Goal: Transaction & Acquisition: Purchase product/service

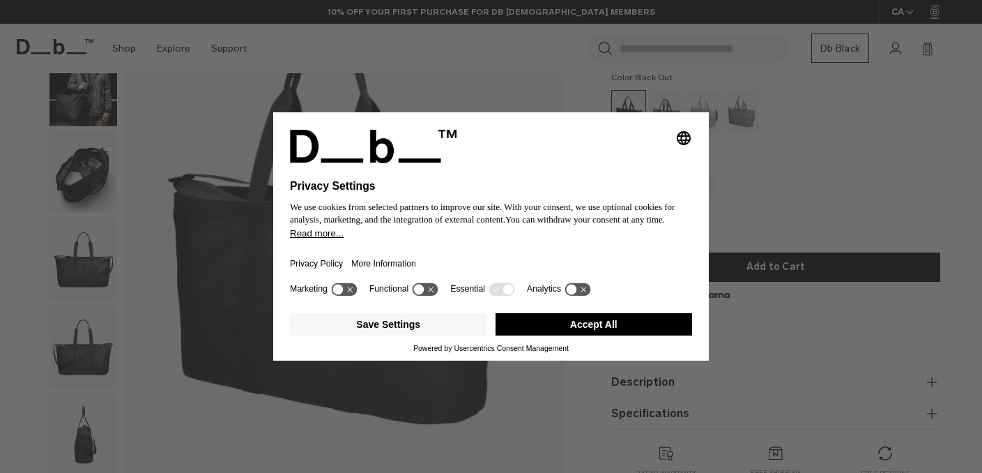
click at [86, 94] on div "Selecting an option will immediately change the language Privacy Settings We us…" at bounding box center [491, 236] width 982 height 473
click at [610, 330] on button "Accept All" at bounding box center [594, 324] width 197 height 22
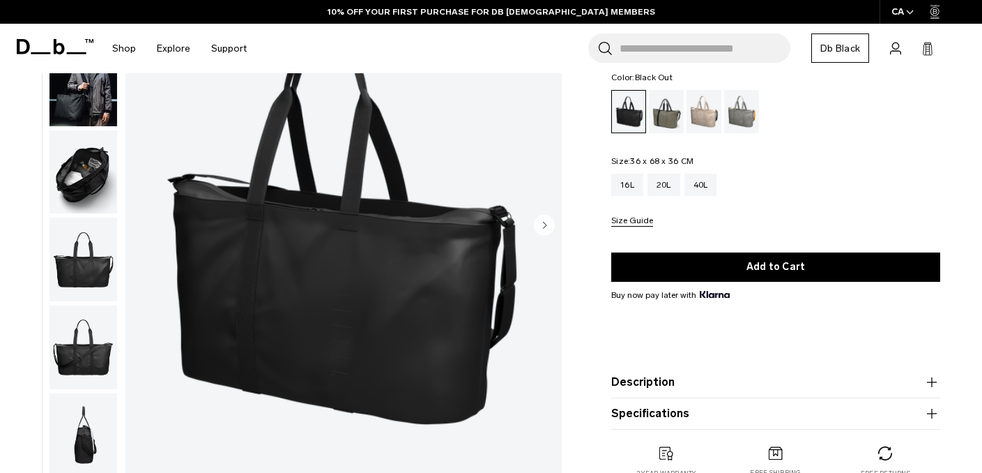
click at [116, 118] on img "button" at bounding box center [84, 85] width 68 height 84
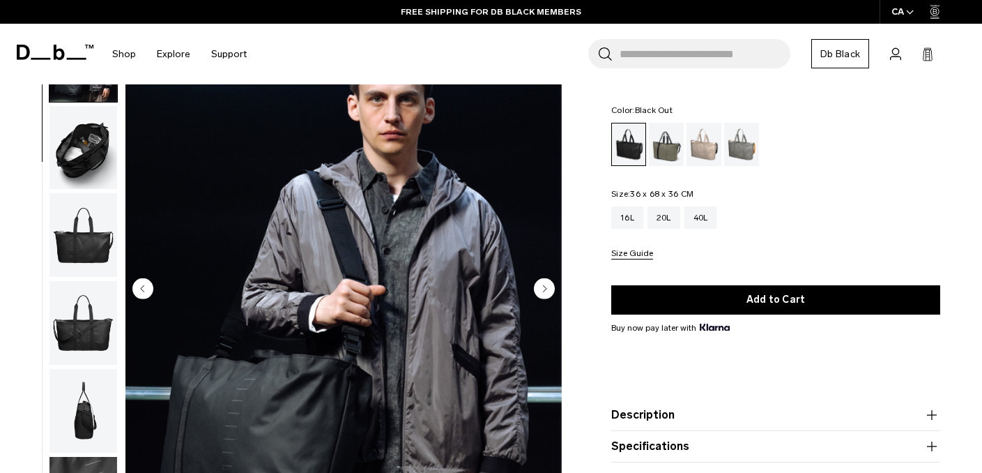
scroll to position [75, 0]
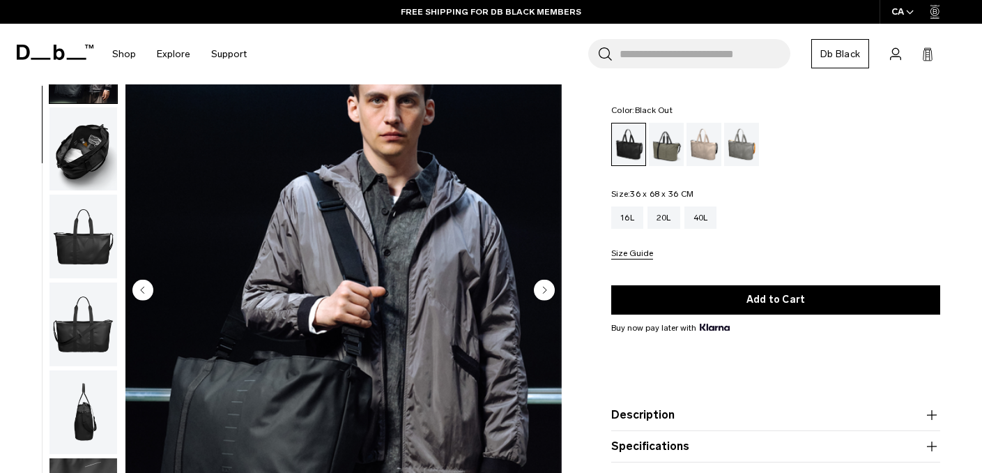
click at [72, 176] on img "button" at bounding box center [84, 149] width 68 height 84
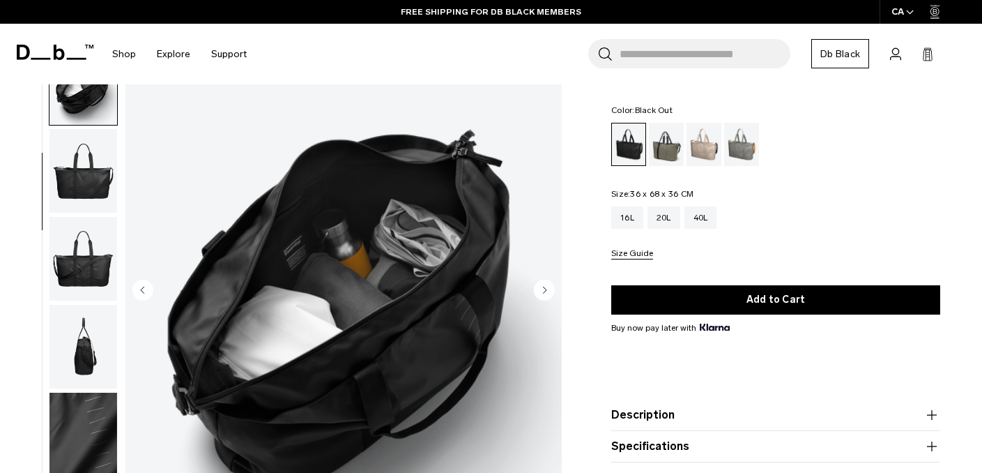
scroll to position [153, 0]
click at [75, 200] on img "button" at bounding box center [84, 171] width 68 height 84
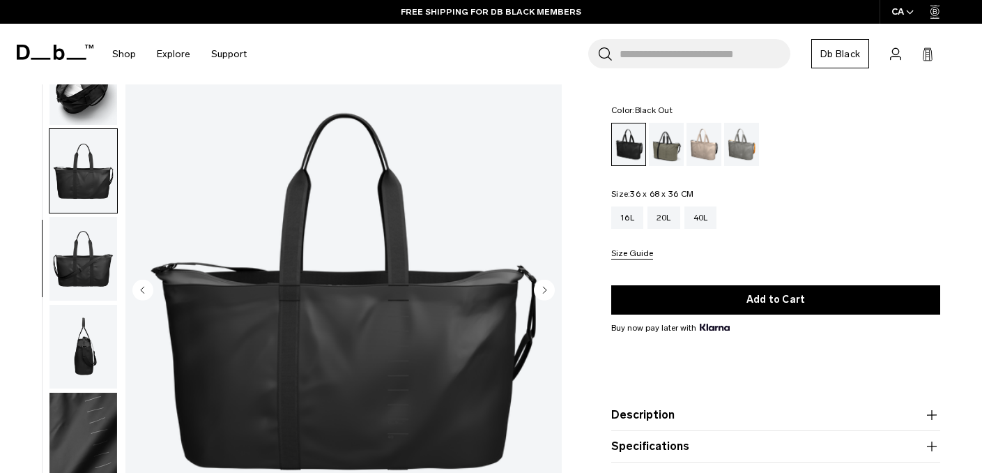
scroll to position [139, 0]
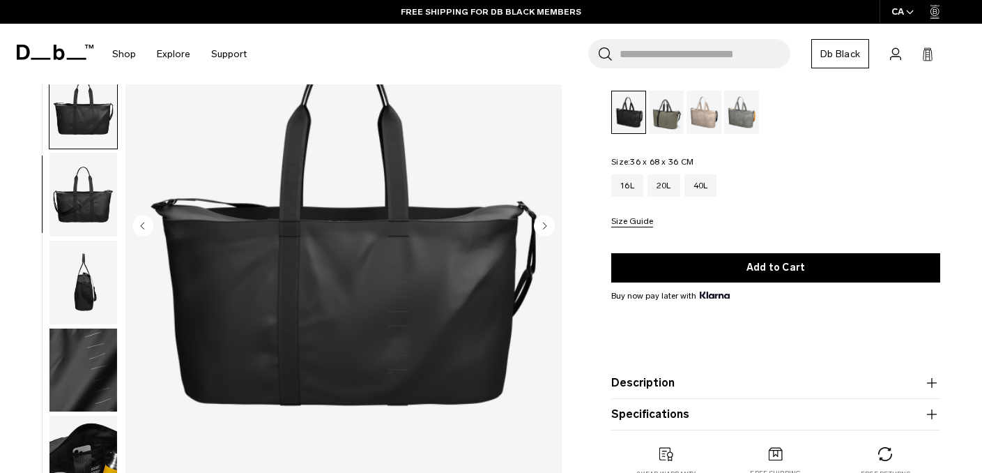
click at [84, 227] on img "button" at bounding box center [84, 195] width 68 height 84
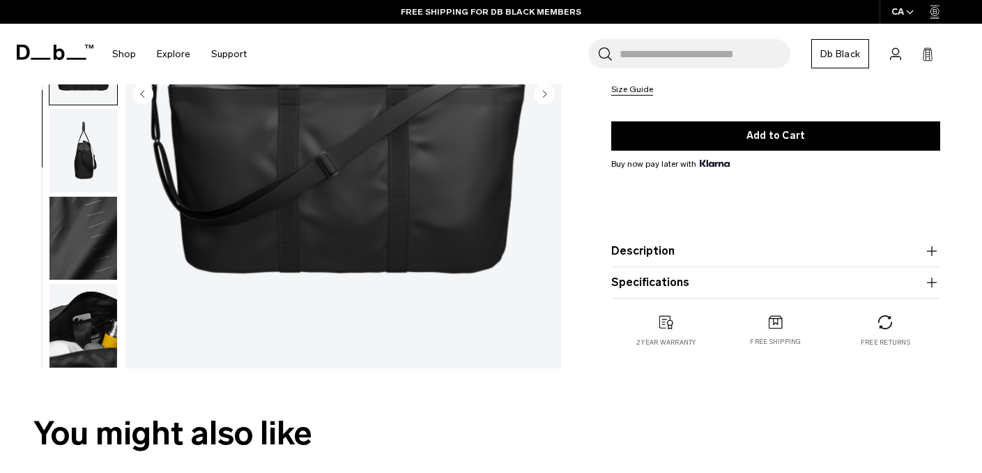
scroll to position [287, 0]
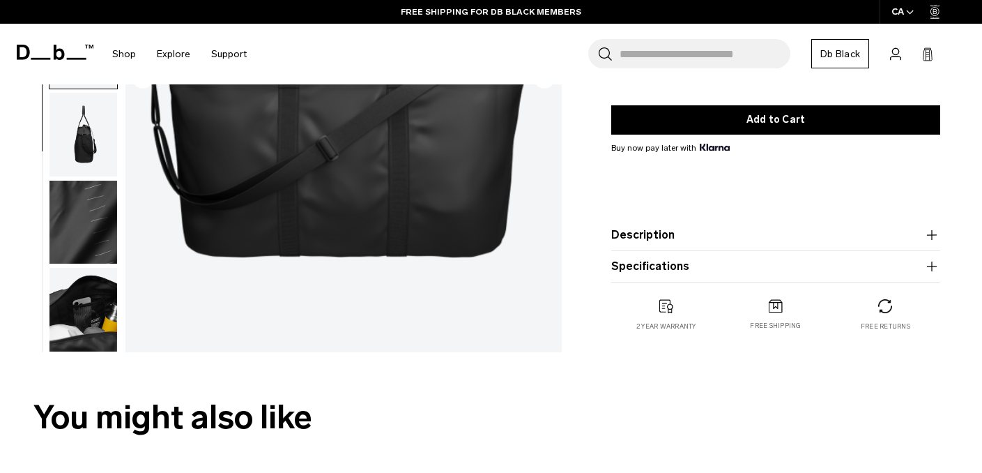
click at [84, 224] on img "button" at bounding box center [84, 223] width 68 height 84
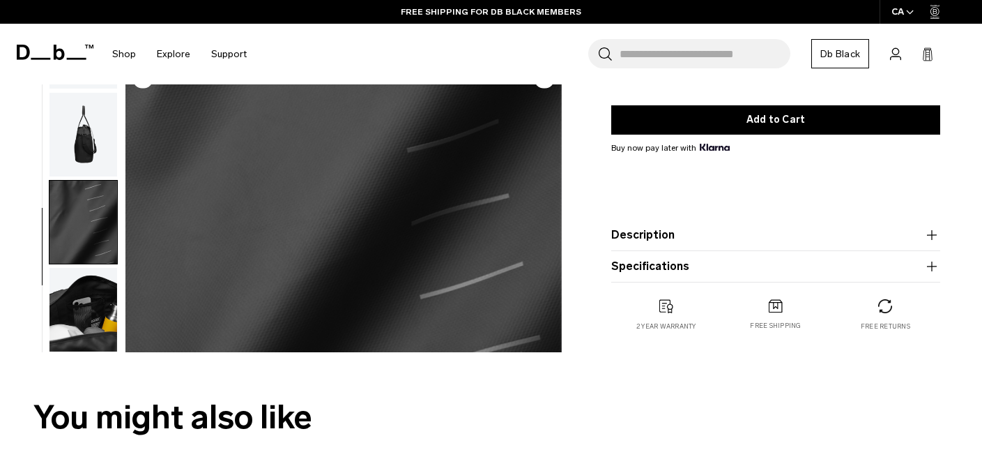
click at [79, 311] on img "button" at bounding box center [84, 310] width 68 height 84
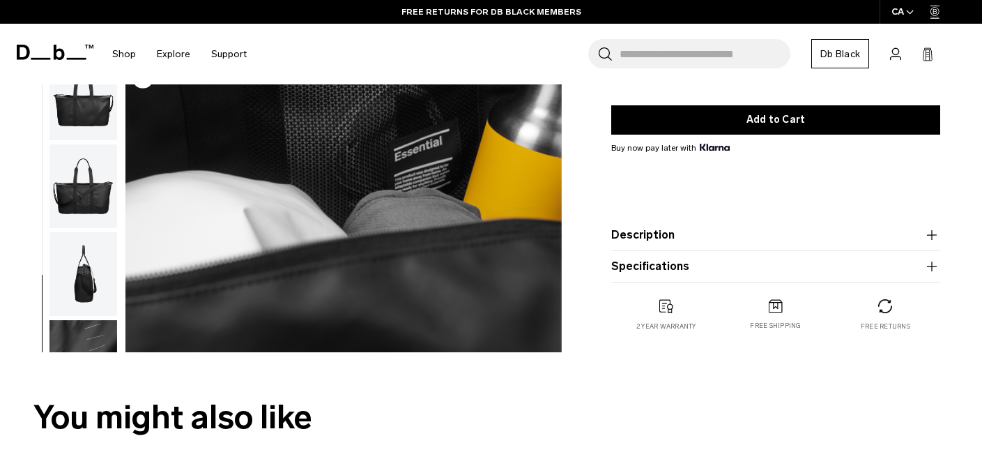
click at [86, 297] on img "button" at bounding box center [84, 274] width 68 height 84
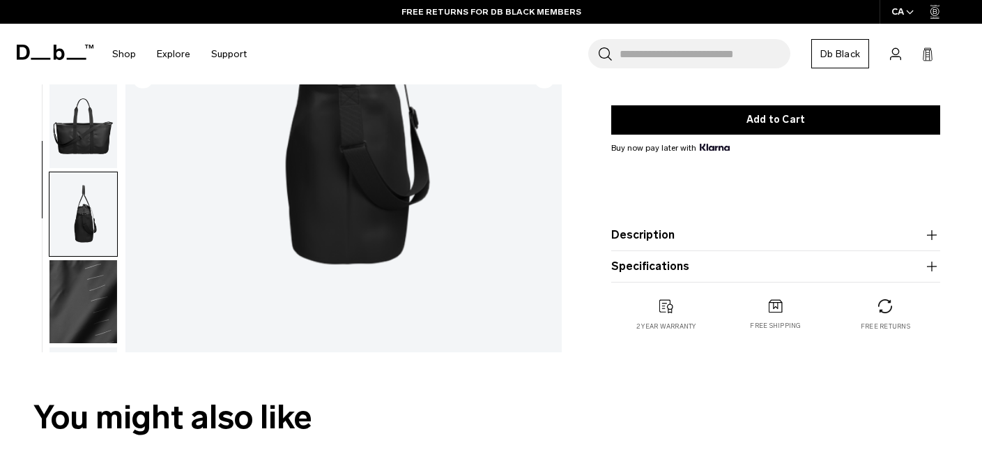
click at [98, 212] on img "button" at bounding box center [84, 214] width 68 height 84
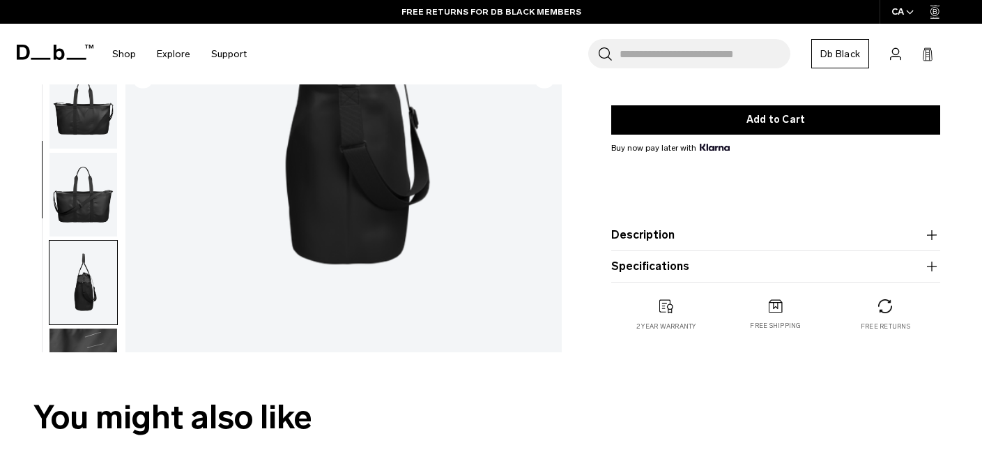
scroll to position [0, 0]
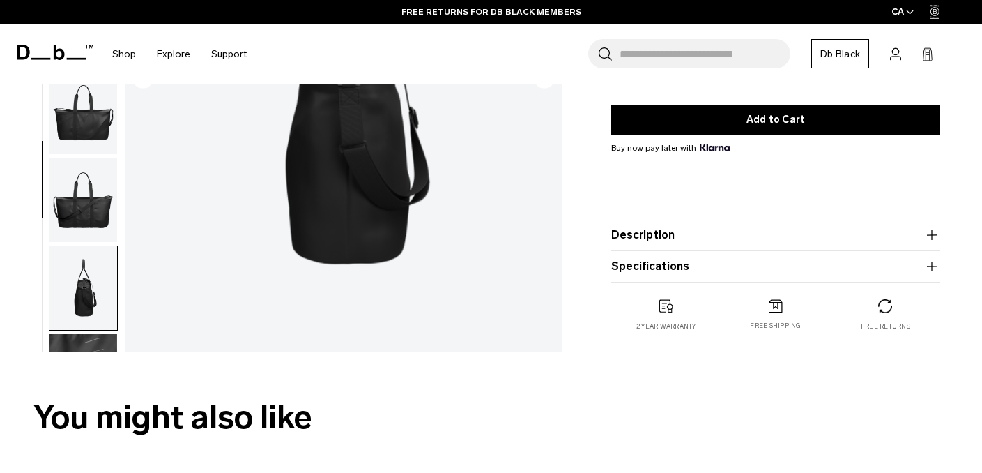
click at [102, 196] on img "button" at bounding box center [84, 200] width 68 height 84
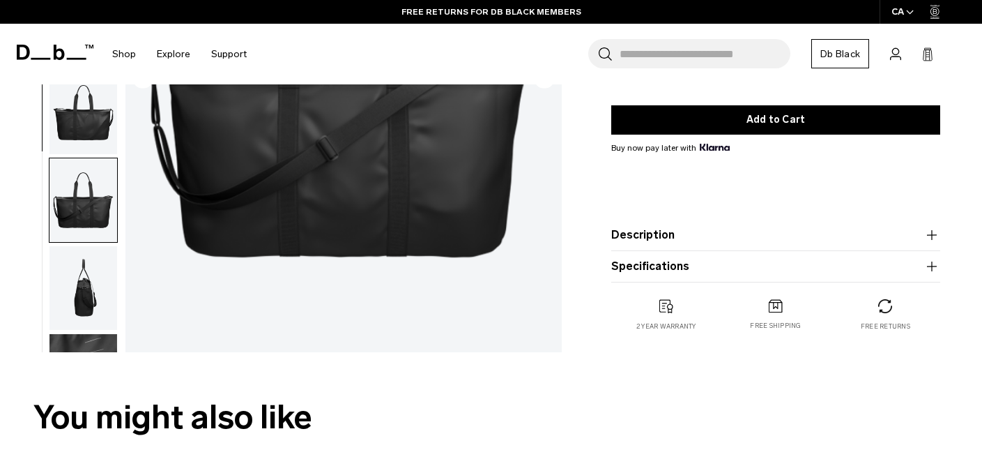
click at [107, 143] on img "button" at bounding box center [84, 112] width 68 height 84
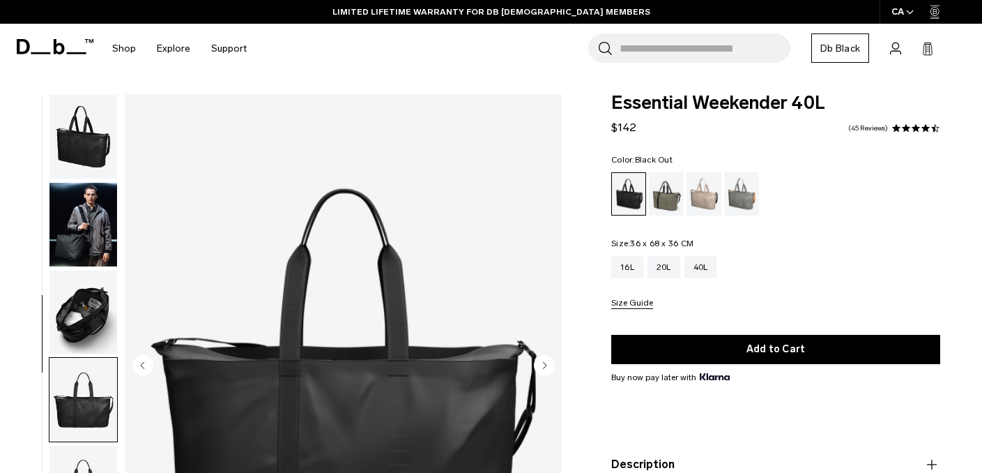
click at [84, 216] on img "button" at bounding box center [84, 225] width 68 height 84
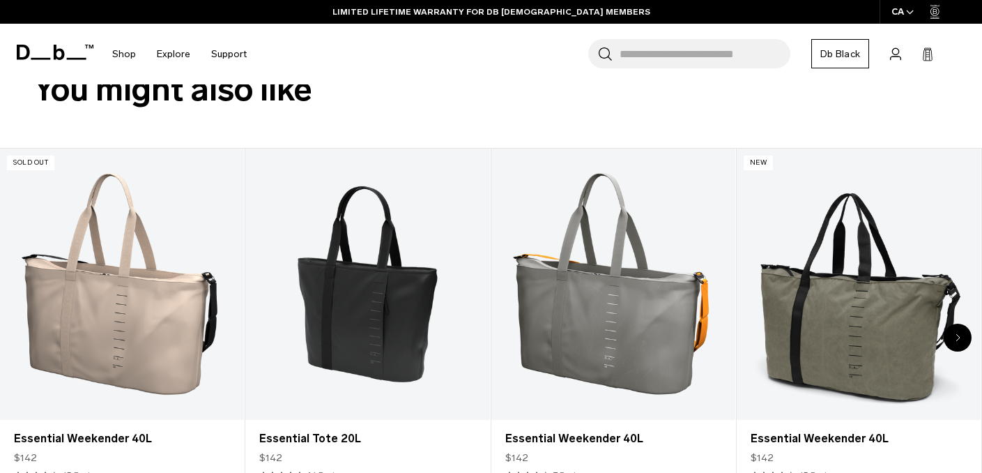
scroll to position [676, 0]
